Goal: Task Accomplishment & Management: Complete application form

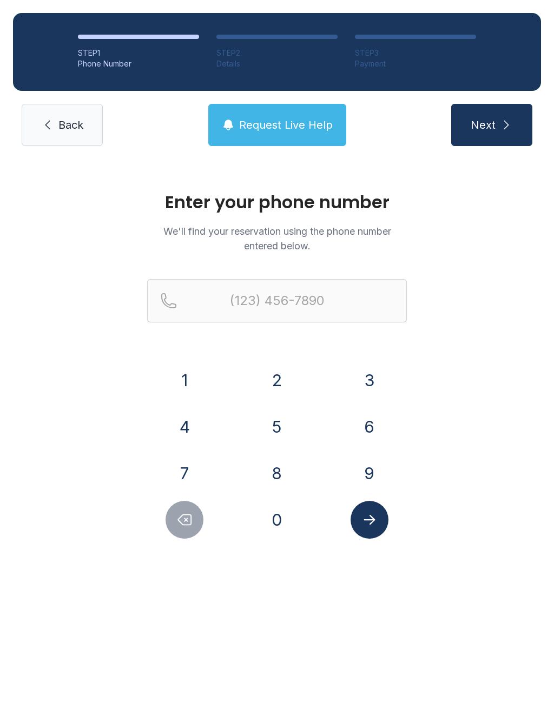
click at [357, 416] on button "6" at bounding box center [370, 427] width 38 height 38
click at [177, 374] on button "1" at bounding box center [185, 380] width 38 height 38
click at [285, 486] on button "8" at bounding box center [277, 473] width 38 height 38
click at [366, 418] on button "6" at bounding box center [370, 427] width 38 height 38
click at [258, 520] on button "0" at bounding box center [277, 520] width 38 height 38
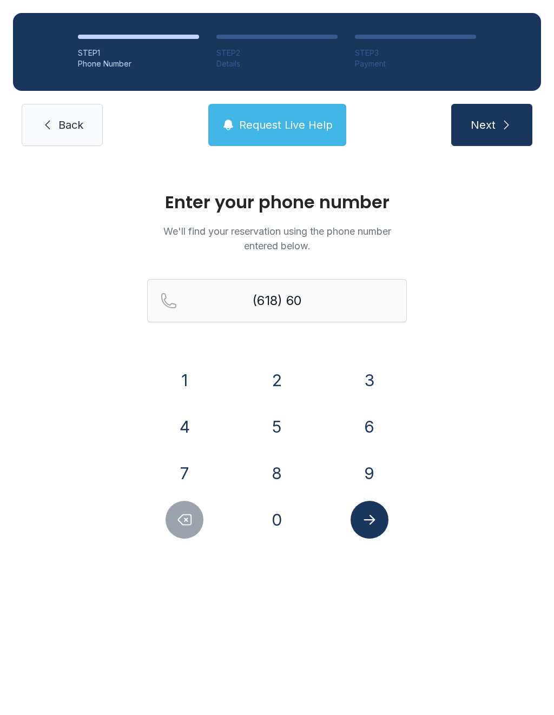
click at [188, 420] on button "4" at bounding box center [185, 427] width 38 height 38
click at [182, 475] on button "7" at bounding box center [185, 473] width 38 height 38
click at [274, 468] on button "8" at bounding box center [277, 473] width 38 height 38
click at [289, 366] on button "2" at bounding box center [277, 380] width 38 height 38
click at [285, 430] on button "5" at bounding box center [277, 427] width 38 height 38
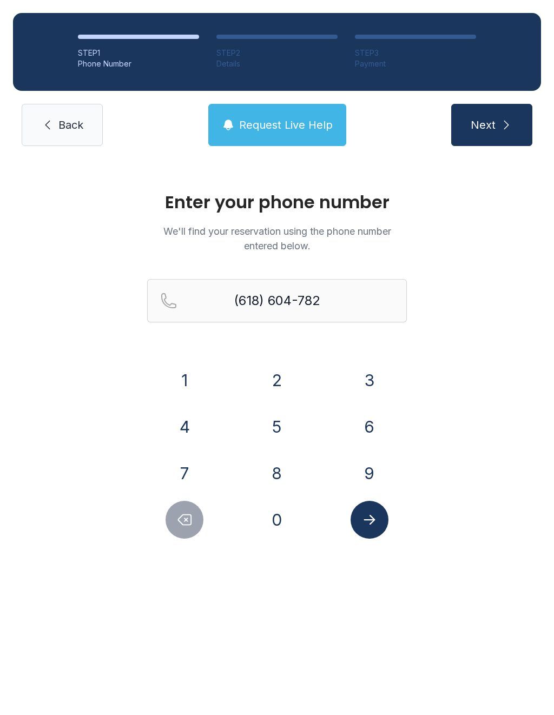
type input "[PHONE_NUMBER]"
click at [368, 524] on icon "Submit lookup form" at bounding box center [369, 520] width 16 height 16
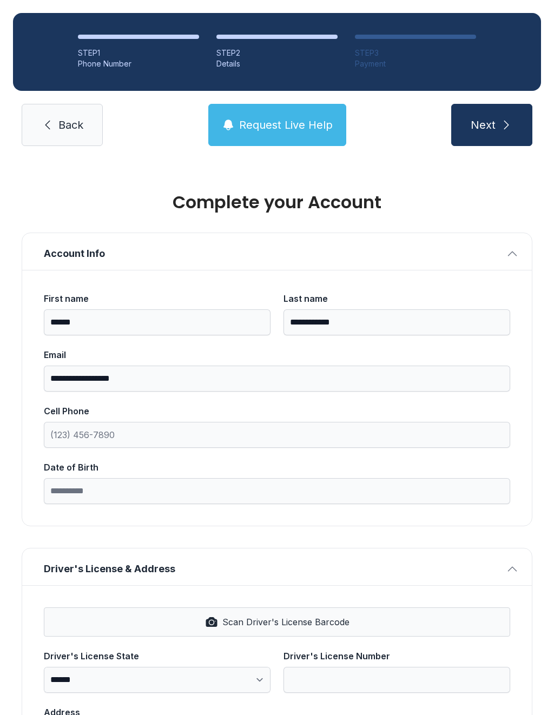
click at [74, 118] on span "Back" at bounding box center [70, 124] width 25 height 15
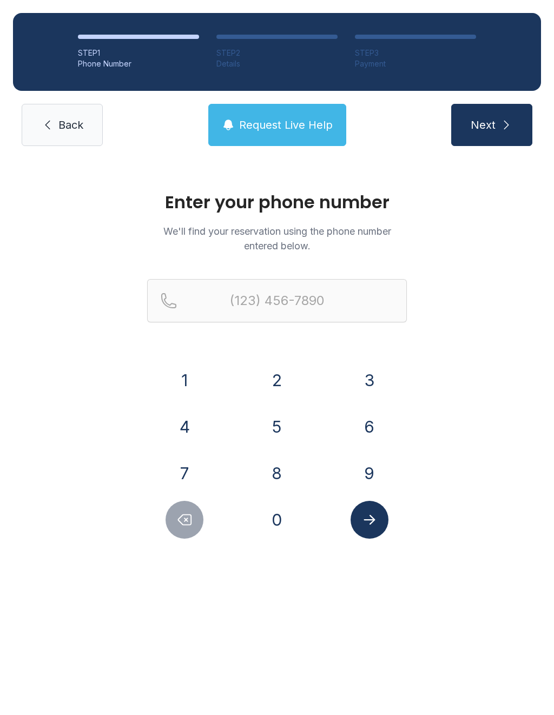
click at [52, 115] on link "Back" at bounding box center [62, 125] width 81 height 42
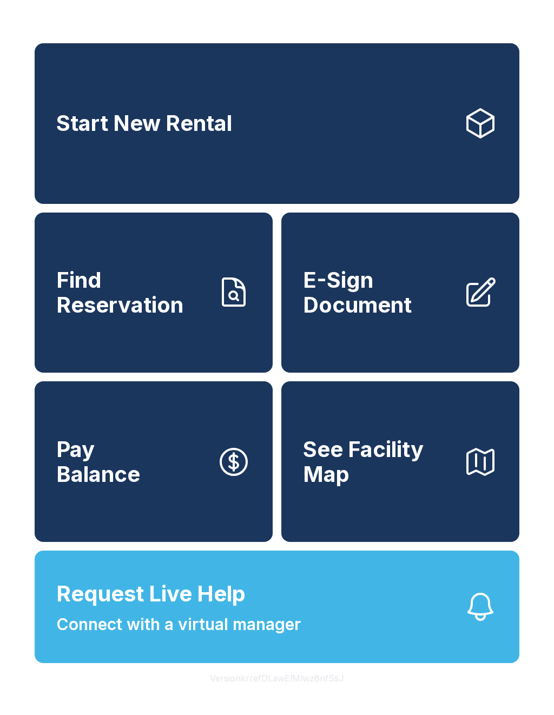
click at [206, 637] on span "Connect with a virtual manager" at bounding box center [178, 624] width 245 height 24
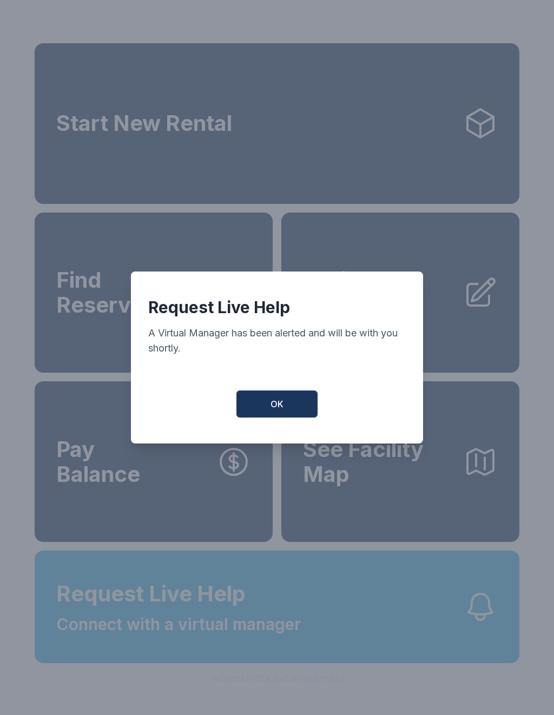
click at [182, 372] on div "Request Live Help A Virtual Manager has been alerted and will be with you short…" at bounding box center [277, 336] width 258 height 76
click at [293, 403] on button "OK" at bounding box center [276, 404] width 81 height 27
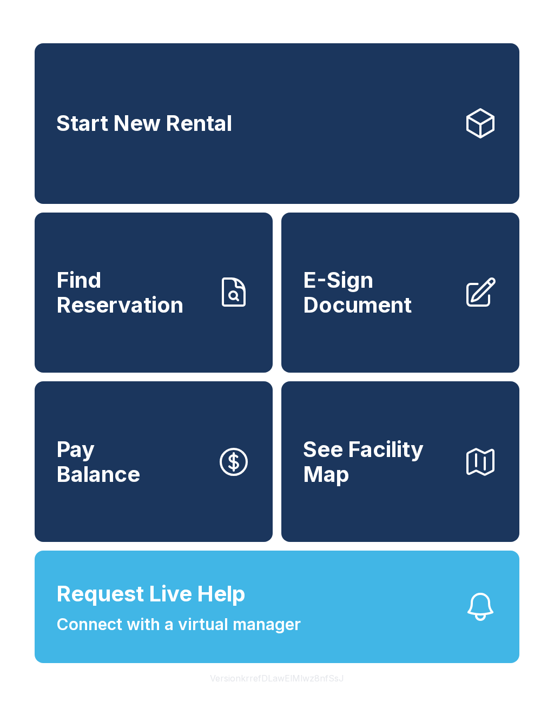
click at [159, 340] on link "Find Reservation" at bounding box center [154, 293] width 238 height 161
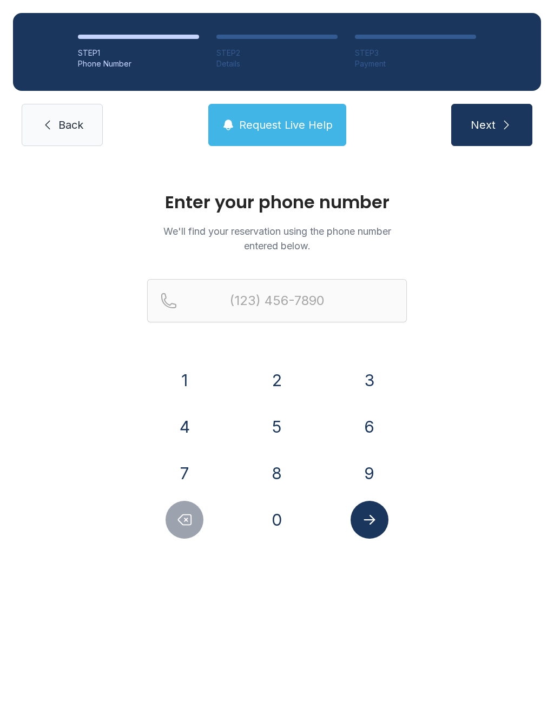
click at [371, 425] on button "6" at bounding box center [370, 427] width 38 height 38
click at [179, 370] on button "1" at bounding box center [185, 380] width 38 height 38
click at [289, 482] on button "8" at bounding box center [277, 473] width 38 height 38
click at [367, 434] on button "6" at bounding box center [370, 427] width 38 height 38
click at [262, 516] on button "0" at bounding box center [277, 520] width 38 height 38
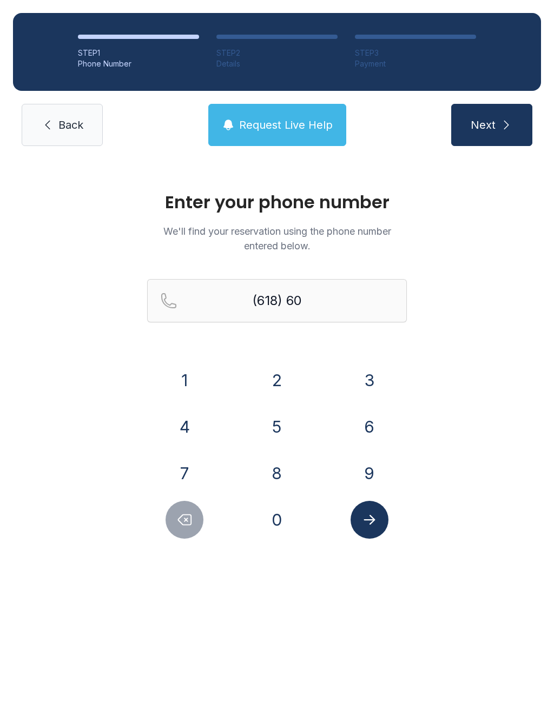
click at [190, 418] on button "4" at bounding box center [185, 427] width 38 height 38
click at [171, 484] on button "7" at bounding box center [185, 473] width 38 height 38
click at [260, 471] on button "8" at bounding box center [277, 473] width 38 height 38
click at [289, 364] on div "2" at bounding box center [277, 380] width 75 height 38
click at [290, 439] on button "5" at bounding box center [277, 427] width 38 height 38
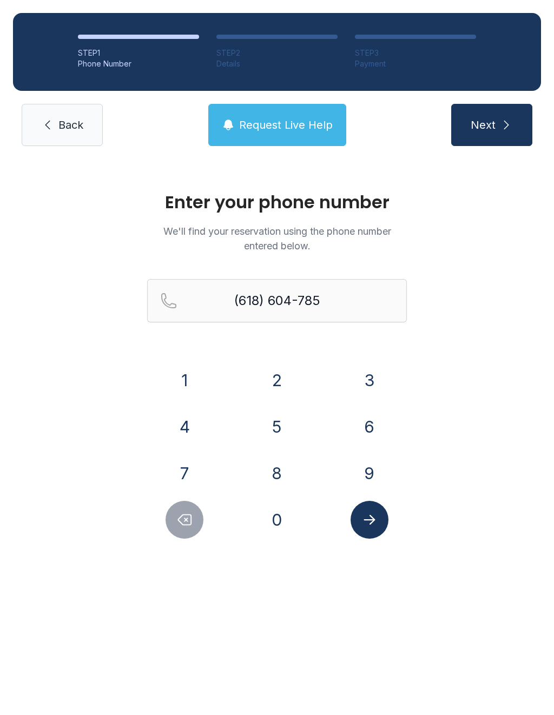
click at [190, 519] on icon "Delete number" at bounding box center [184, 520] width 16 height 16
click at [277, 384] on button "2" at bounding box center [277, 380] width 38 height 38
click at [275, 431] on button "5" at bounding box center [277, 427] width 38 height 38
type input "[PHONE_NUMBER]"
click at [378, 513] on button "Submit lookup form" at bounding box center [370, 520] width 38 height 38
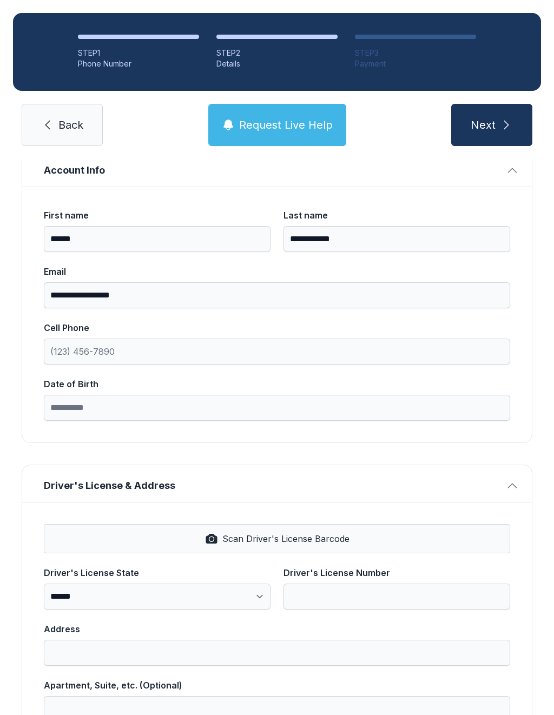
scroll to position [138, 0]
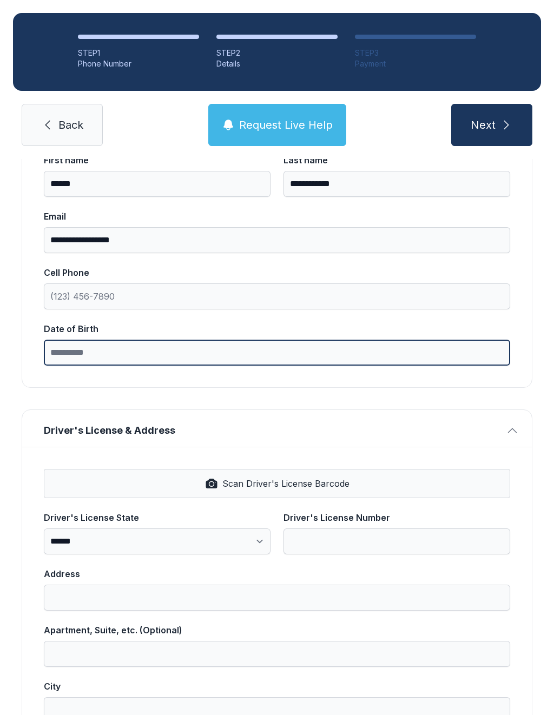
click at [80, 359] on input "Date of Birth" at bounding box center [277, 353] width 466 height 26
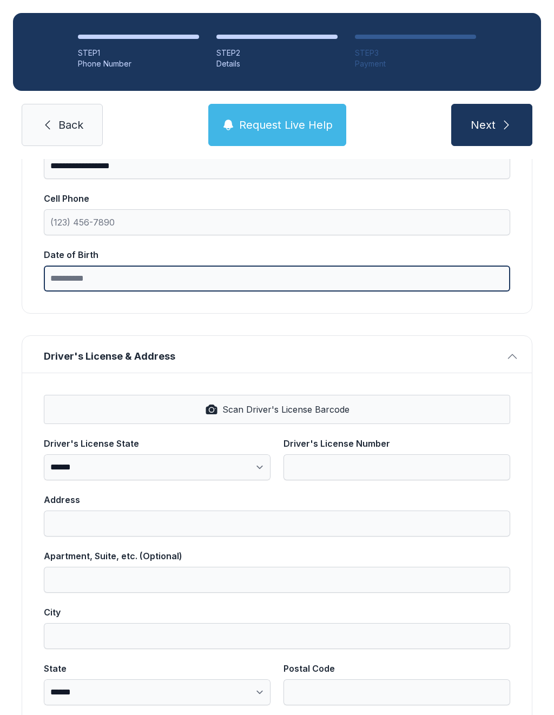
scroll to position [213, 0]
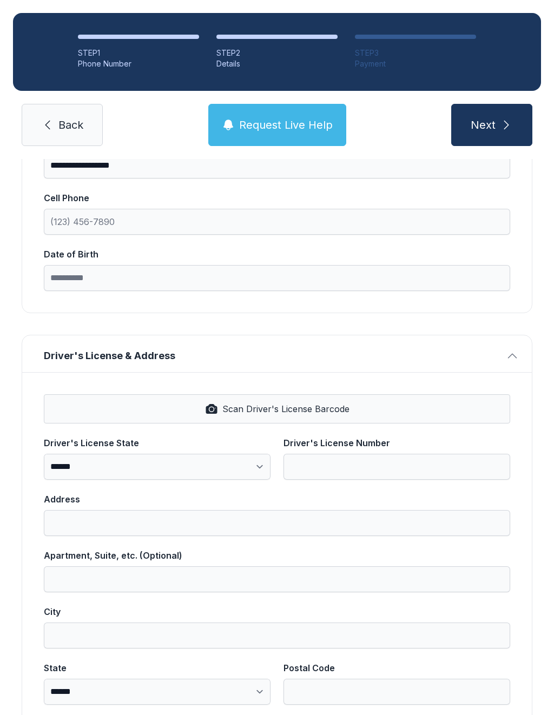
click at [256, 405] on div "**********" at bounding box center [277, 549] width 510 height 354
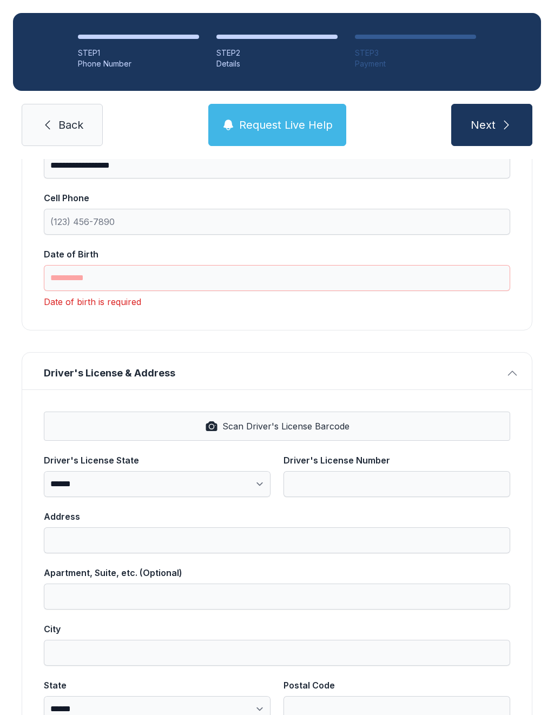
click at [240, 417] on button "Scan Driver's License Barcode" at bounding box center [277, 426] width 466 height 29
click at [483, 125] on span "Next" at bounding box center [483, 124] width 25 height 15
type input "*"
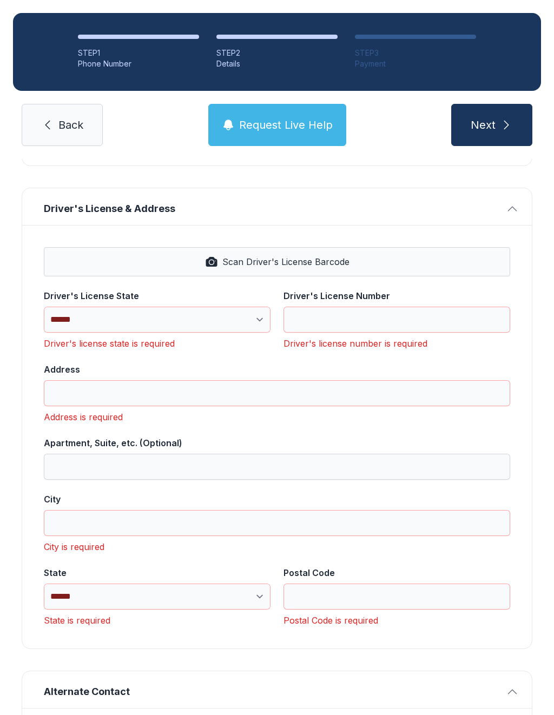
scroll to position [0, 0]
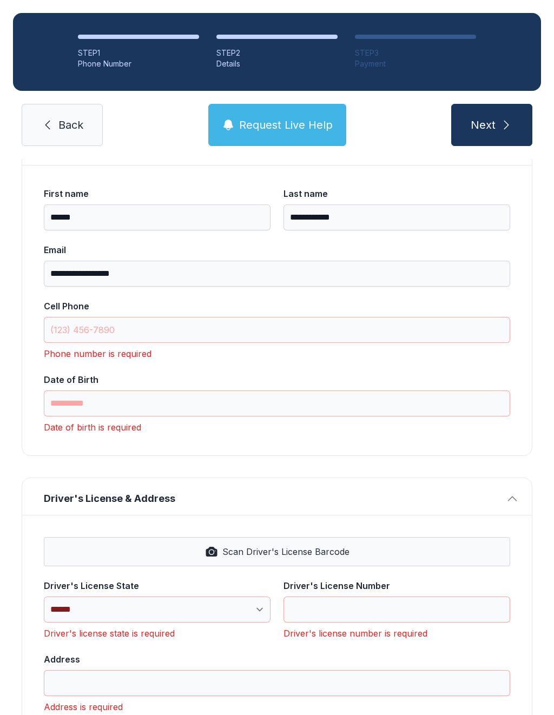
click at [73, 125] on span "Back" at bounding box center [70, 124] width 25 height 15
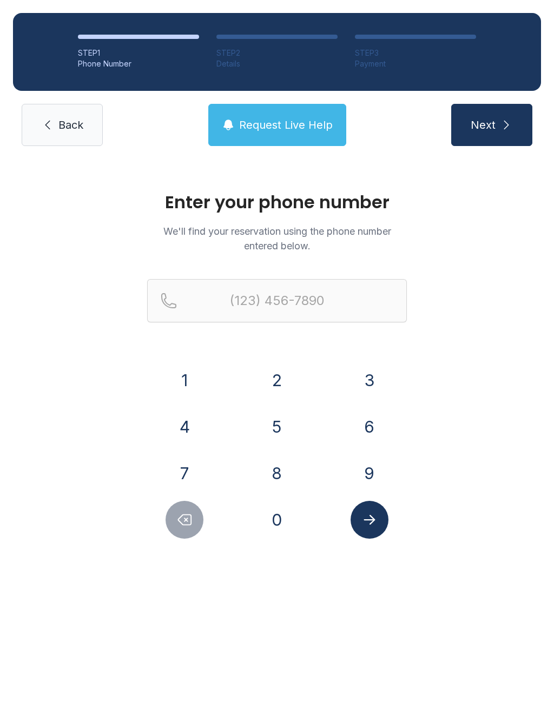
click at [364, 429] on button "6" at bounding box center [370, 427] width 38 height 38
click at [189, 377] on button "1" at bounding box center [185, 380] width 38 height 38
click at [276, 478] on button "8" at bounding box center [277, 473] width 38 height 38
click at [362, 425] on button "6" at bounding box center [370, 427] width 38 height 38
click at [280, 521] on button "0" at bounding box center [277, 520] width 38 height 38
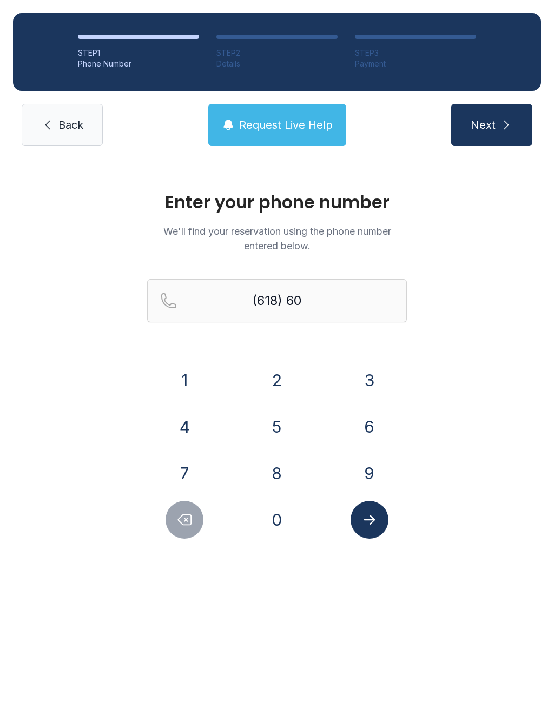
click at [192, 427] on button "4" at bounding box center [185, 427] width 38 height 38
click at [202, 467] on button "7" at bounding box center [185, 473] width 38 height 38
click at [272, 465] on button "8" at bounding box center [277, 473] width 38 height 38
click at [287, 393] on button "2" at bounding box center [277, 380] width 38 height 38
click at [280, 426] on button "5" at bounding box center [277, 427] width 38 height 38
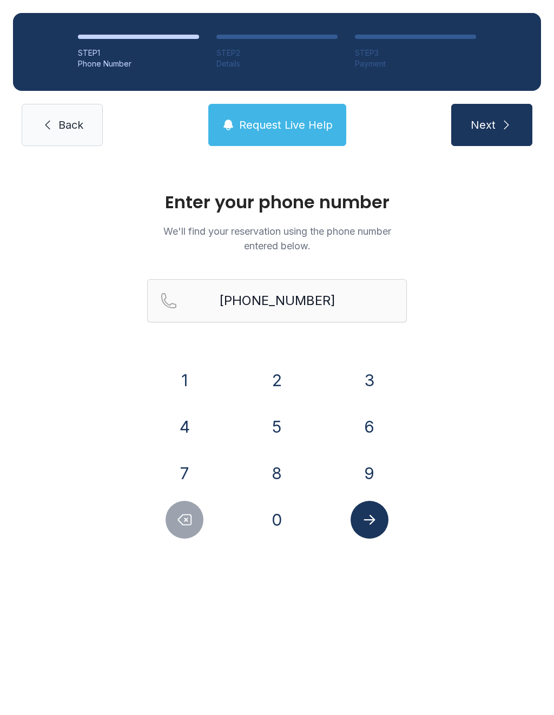
click at [378, 520] on button "Submit lookup form" at bounding box center [370, 520] width 38 height 38
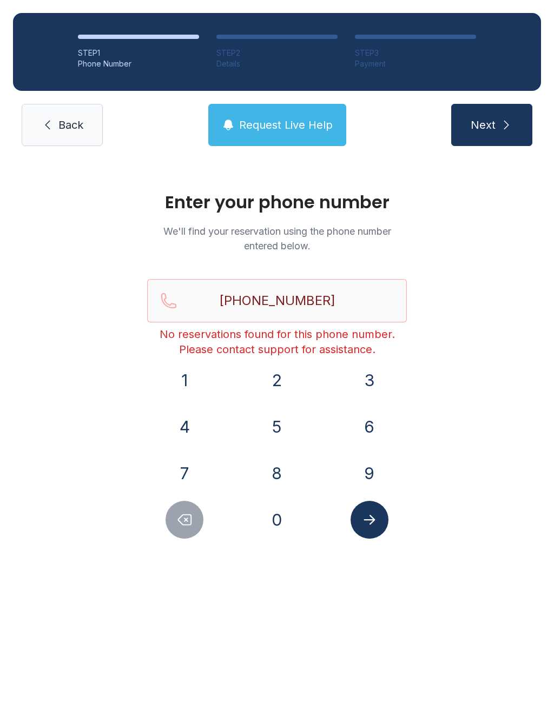
click at [185, 531] on button "Delete number" at bounding box center [185, 520] width 38 height 38
type input "(618) 604-782"
click at [496, 123] on button "Next" at bounding box center [491, 125] width 81 height 42
click at [497, 395] on div "Enter your phone number We'll find your reservation using the phone number ente…" at bounding box center [277, 370] width 554 height 423
click at [505, 134] on button "Next" at bounding box center [491, 125] width 81 height 42
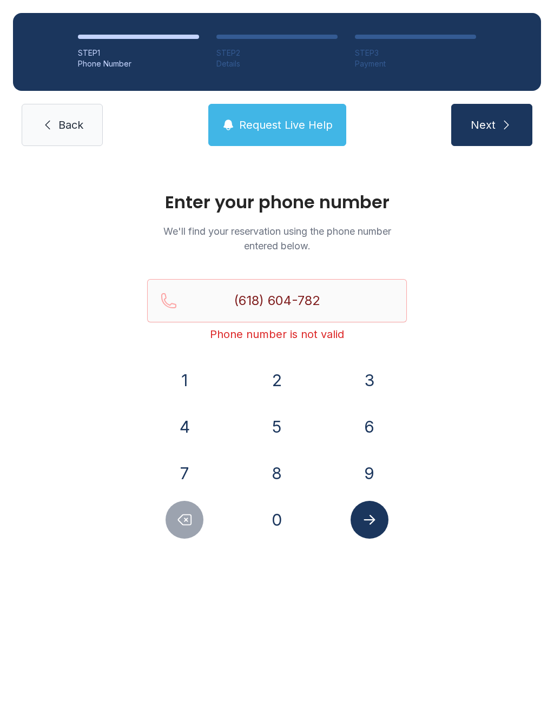
click at [495, 370] on div "Enter your phone number We'll find your reservation using the phone number ente…" at bounding box center [277, 370] width 554 height 423
click at [378, 514] on button "Submit lookup form" at bounding box center [370, 520] width 38 height 38
click at [391, 173] on div "Enter your phone number We'll find your reservation using the phone number ente…" at bounding box center [277, 370] width 554 height 423
click at [55, 132] on link "Back" at bounding box center [62, 125] width 81 height 42
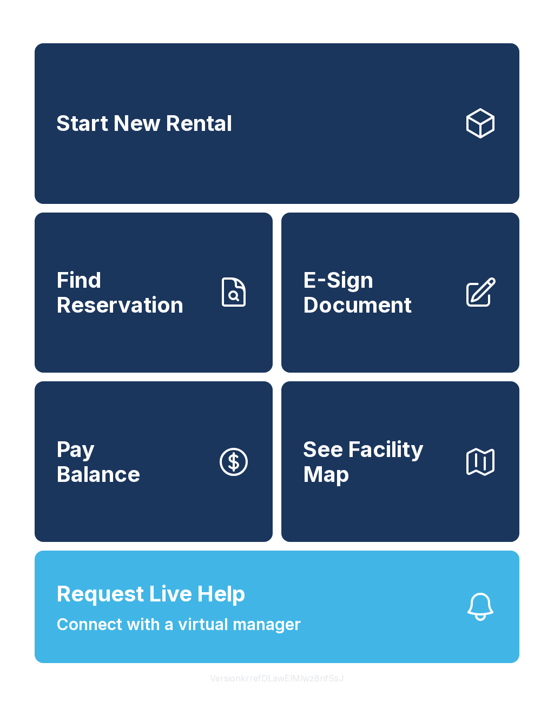
click at [372, 312] on span "E-Sign Document" at bounding box center [378, 292] width 151 height 49
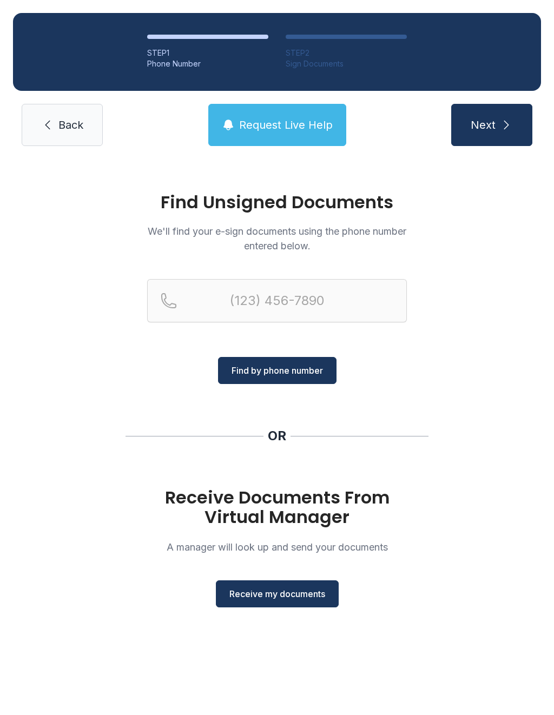
click at [293, 596] on span "Receive my documents" at bounding box center [277, 594] width 96 height 13
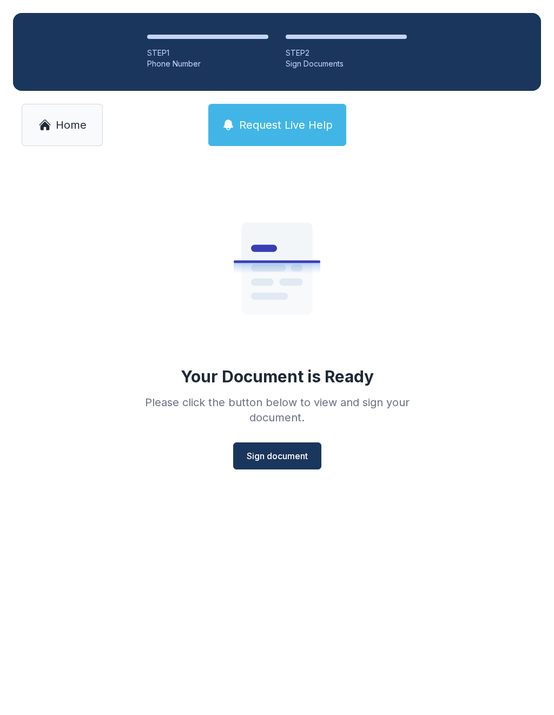
click at [273, 455] on span "Sign document" at bounding box center [277, 456] width 61 height 13
